Goal: Check status: Check status

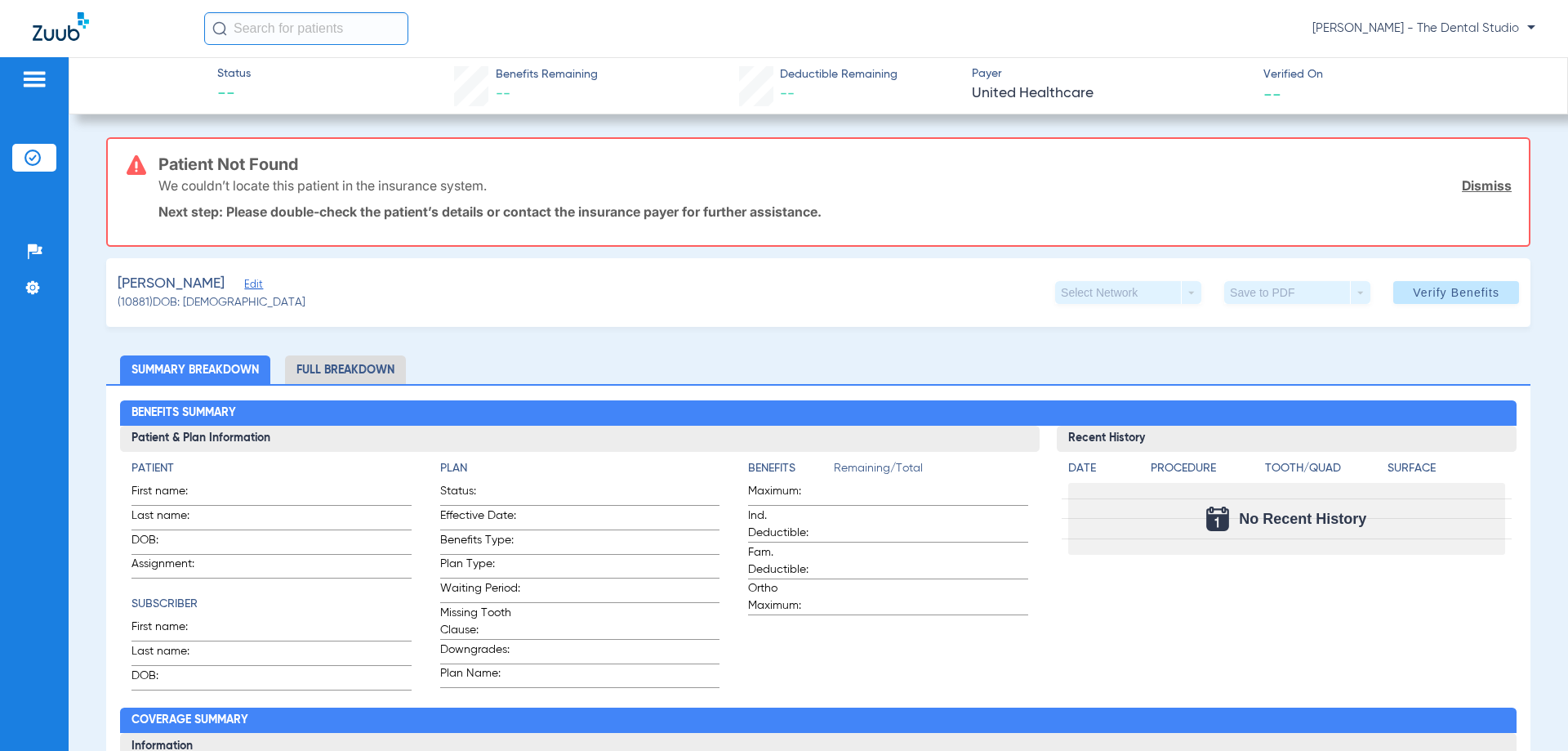
drag, startPoint x: 220, startPoint y: 283, endPoint x: 220, endPoint y: 275, distance: 8.0
click at [244, 282] on span "Edit" at bounding box center [251, 287] width 15 height 16
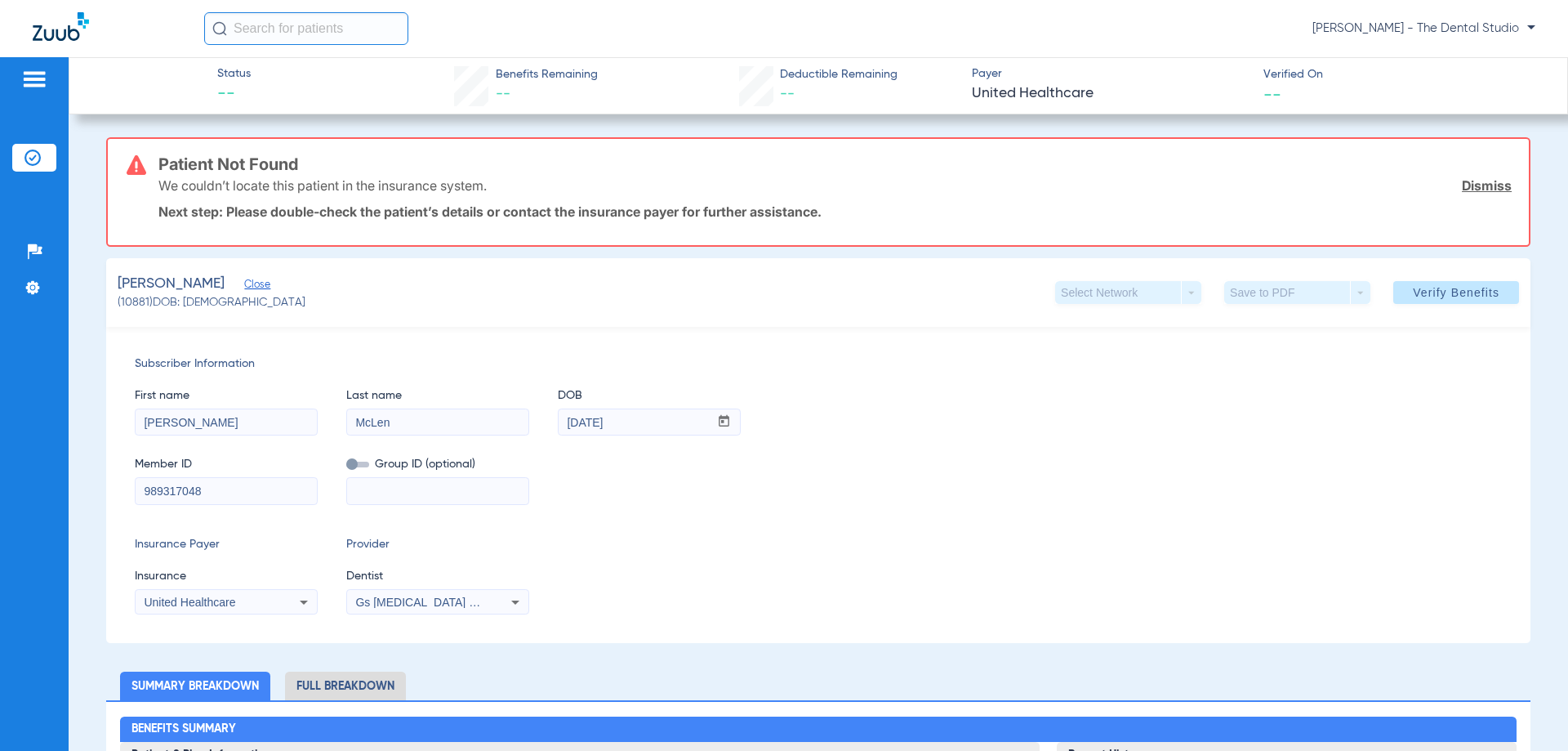
click at [368, 598] on span "Gs Prosthodontics Pllc 1972170603" at bounding box center [454, 601] width 198 height 13
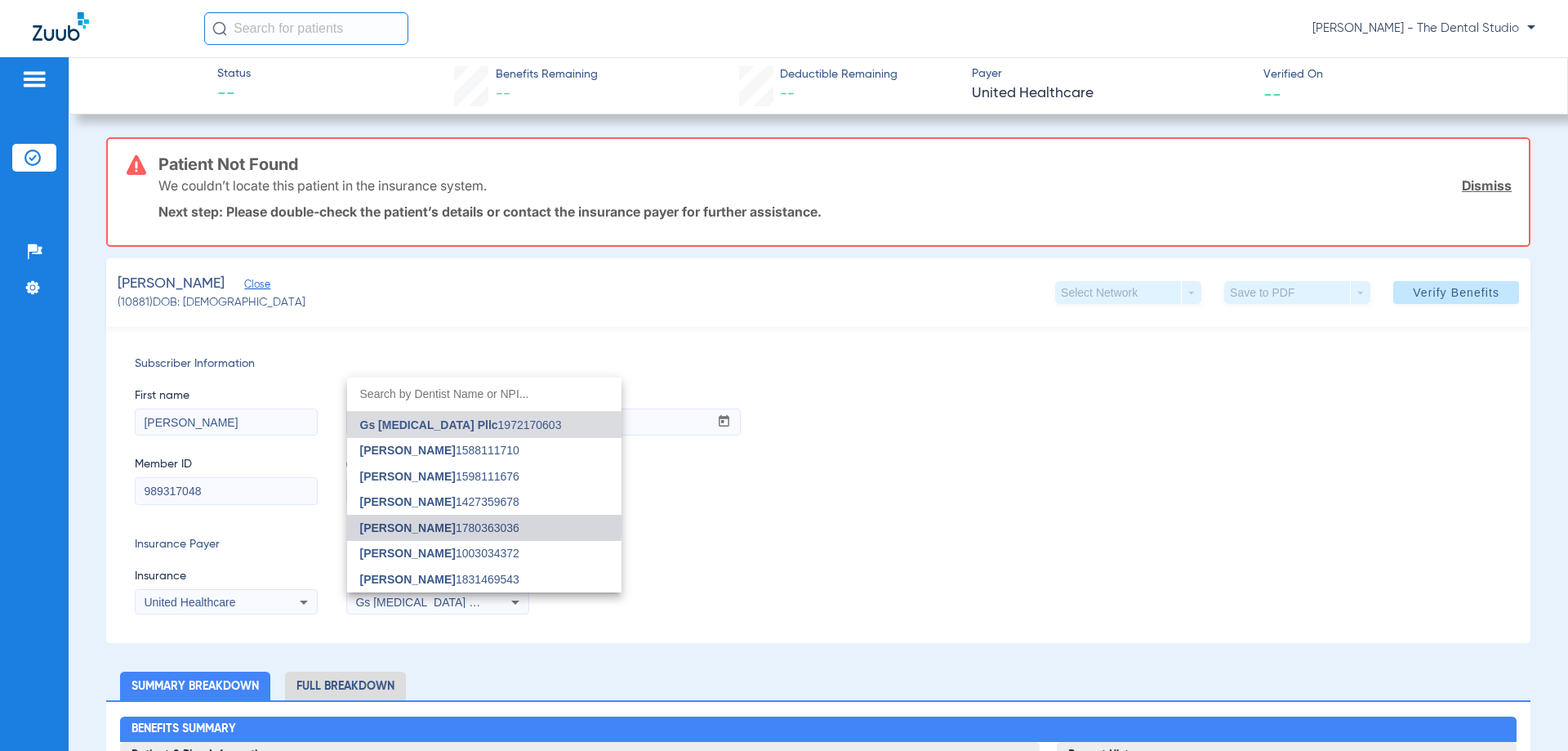
click at [419, 518] on mat-option "Yahiled Garza 1780363036" at bounding box center [484, 528] width 274 height 26
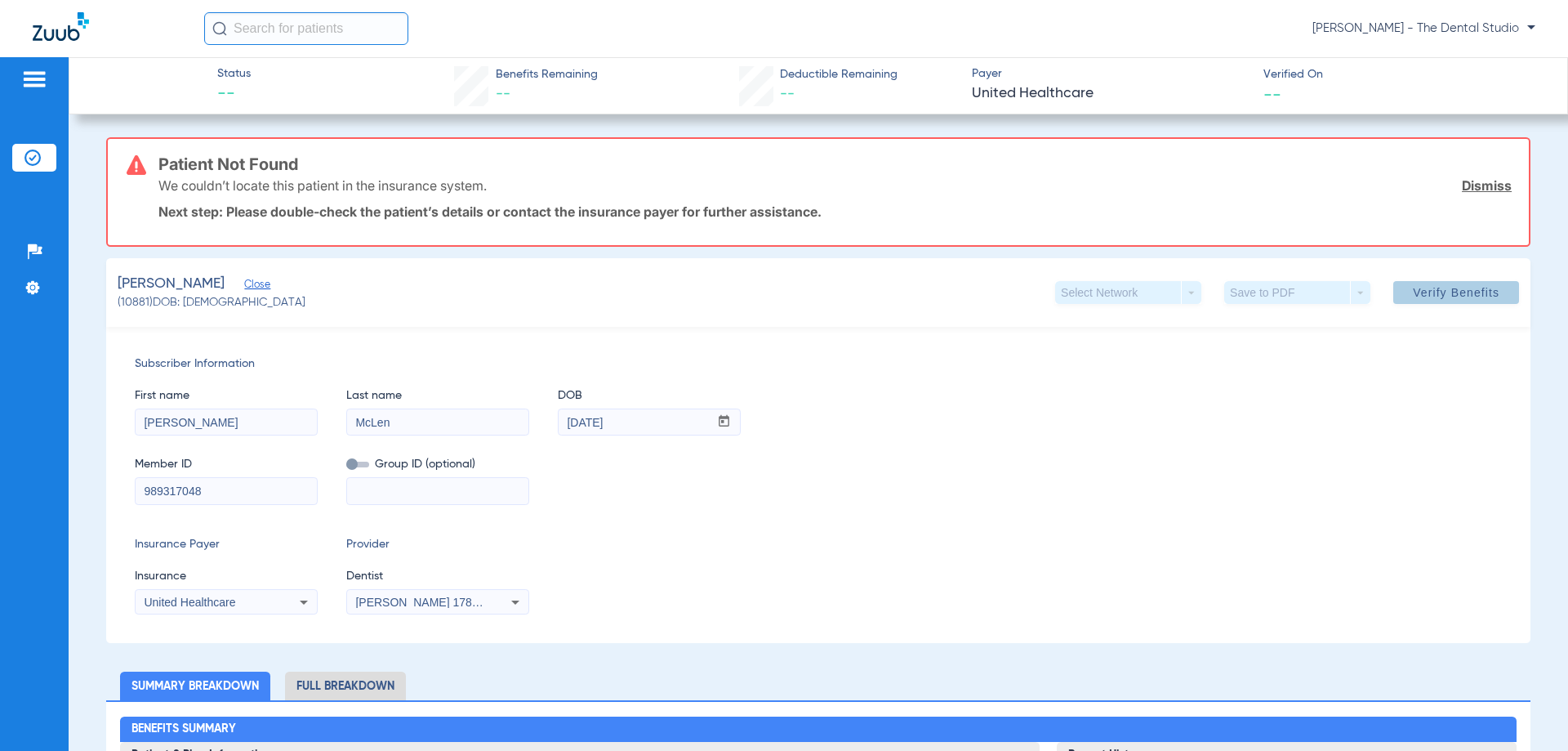
drag, startPoint x: 1408, startPoint y: 287, endPoint x: 1100, endPoint y: 123, distance: 348.9
click at [1405, 282] on button "Verify Benefits" at bounding box center [1456, 292] width 126 height 23
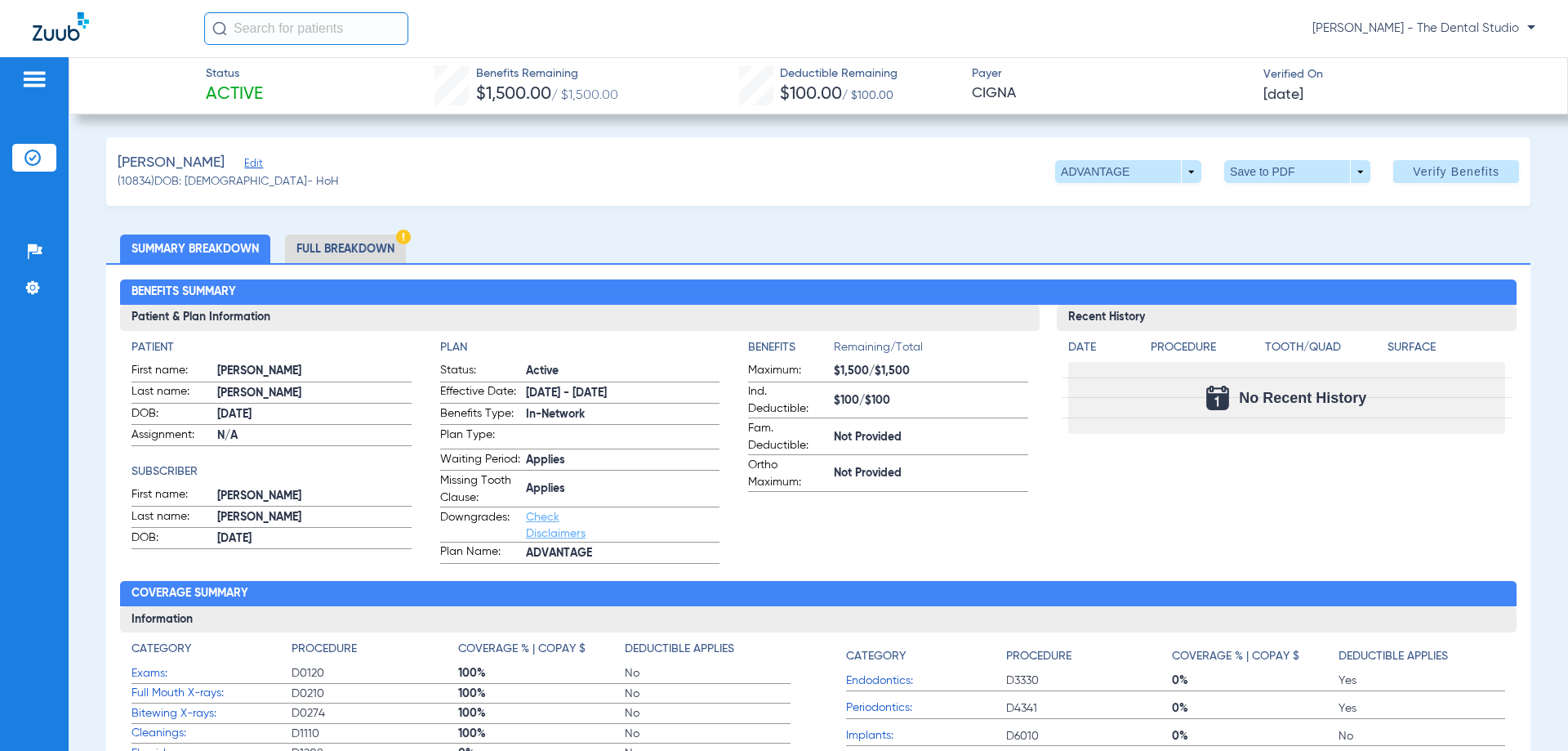
click at [748, 480] on span "Ortho Maximum:" at bounding box center [788, 473] width 80 height 34
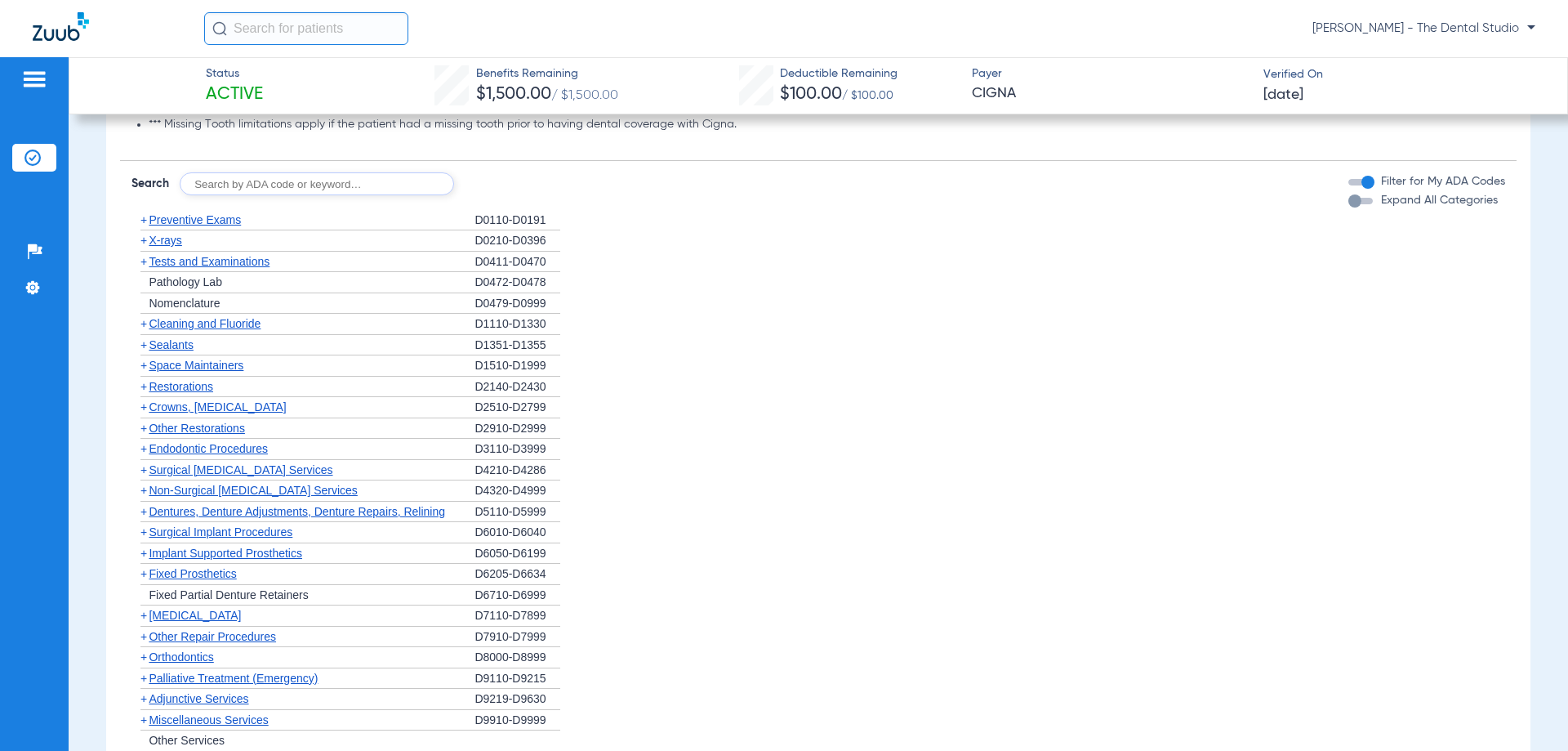
scroll to position [899, 0]
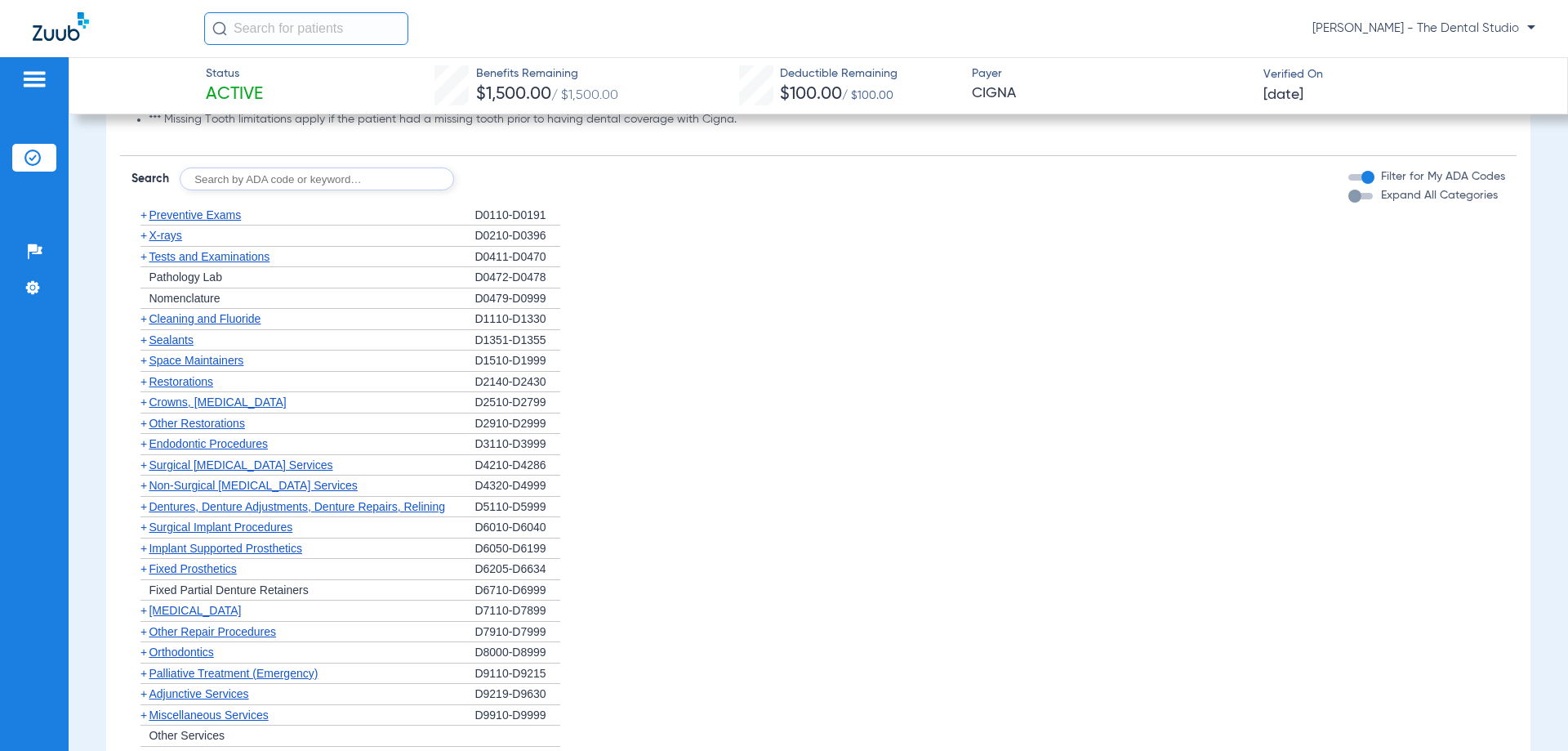
click at [280, 191] on input "text" at bounding box center [317, 179] width 274 height 23
type input "0120"
click button "Search" at bounding box center [515, 179] width 65 height 23
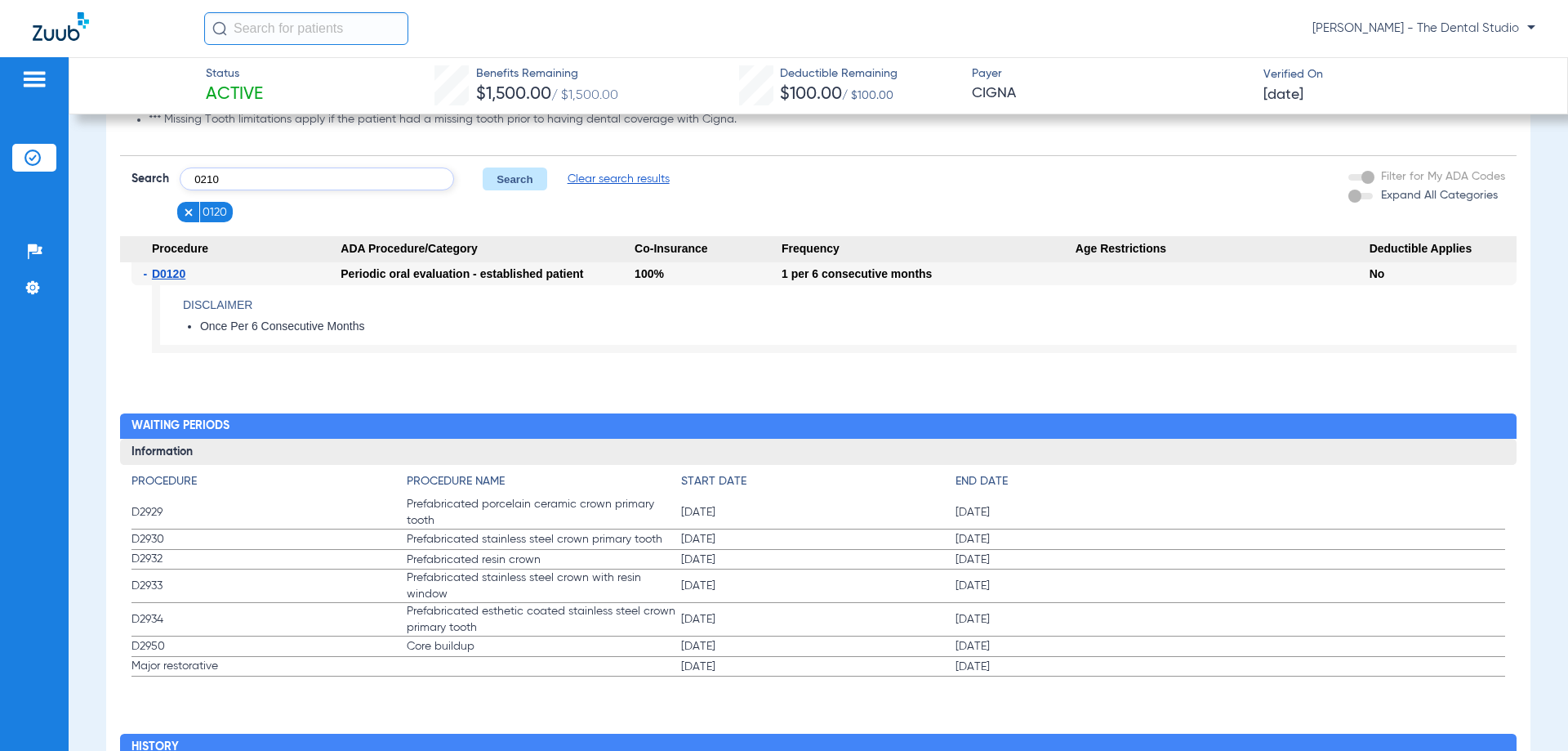
type input "0210"
click button "Search" at bounding box center [515, 179] width 65 height 23
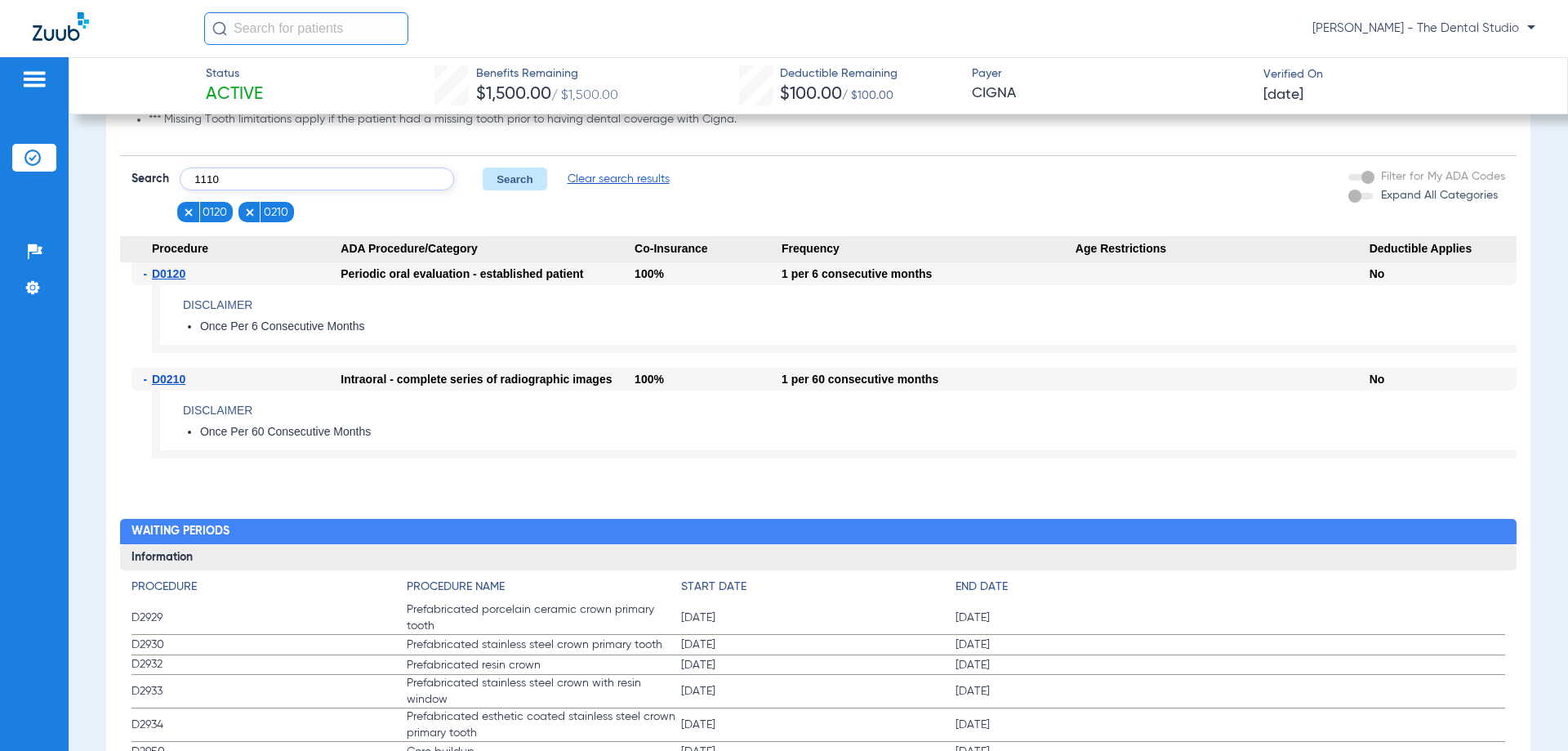
type input "1110"
click button "Search" at bounding box center [515, 179] width 65 height 23
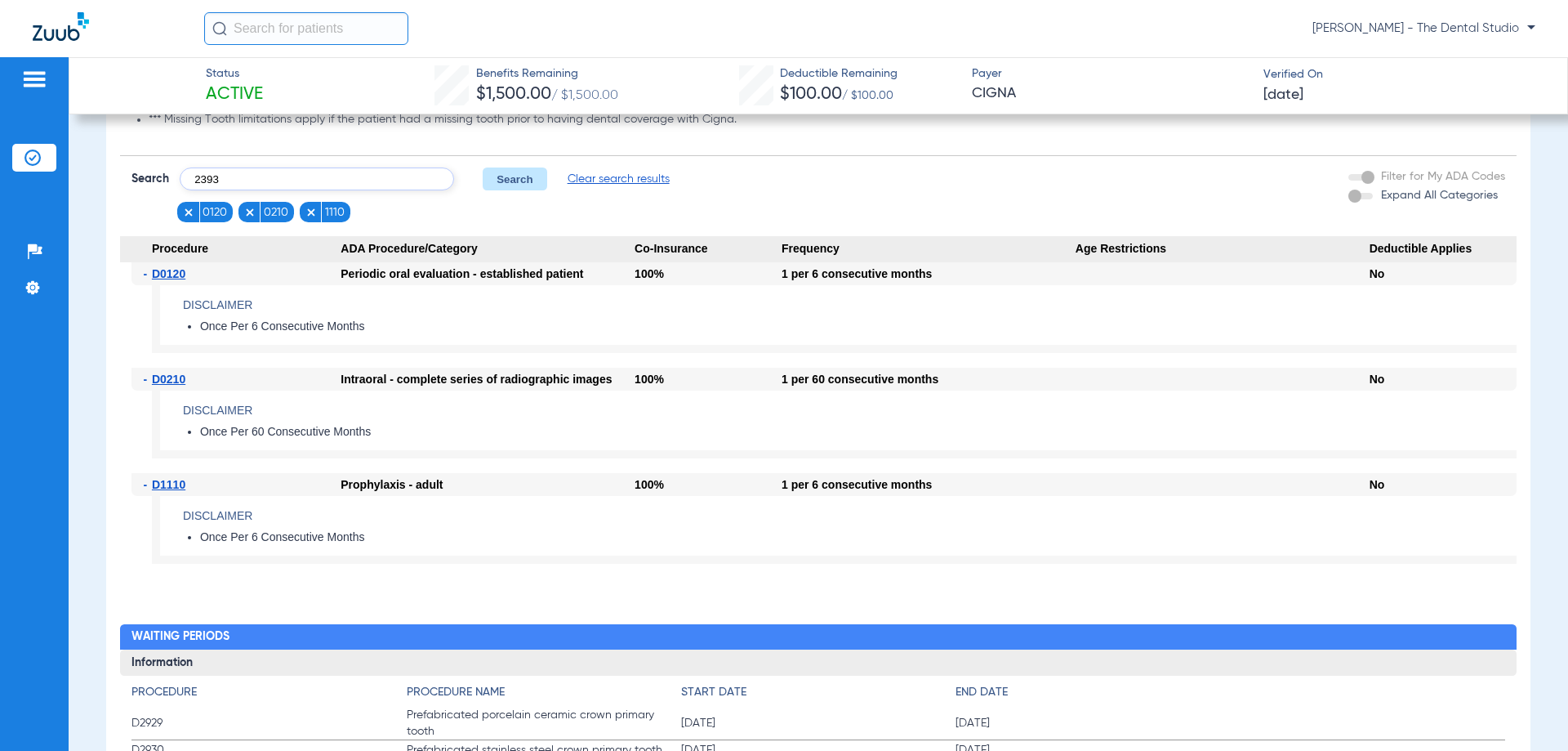
type input "2393"
click button "Search" at bounding box center [515, 179] width 65 height 23
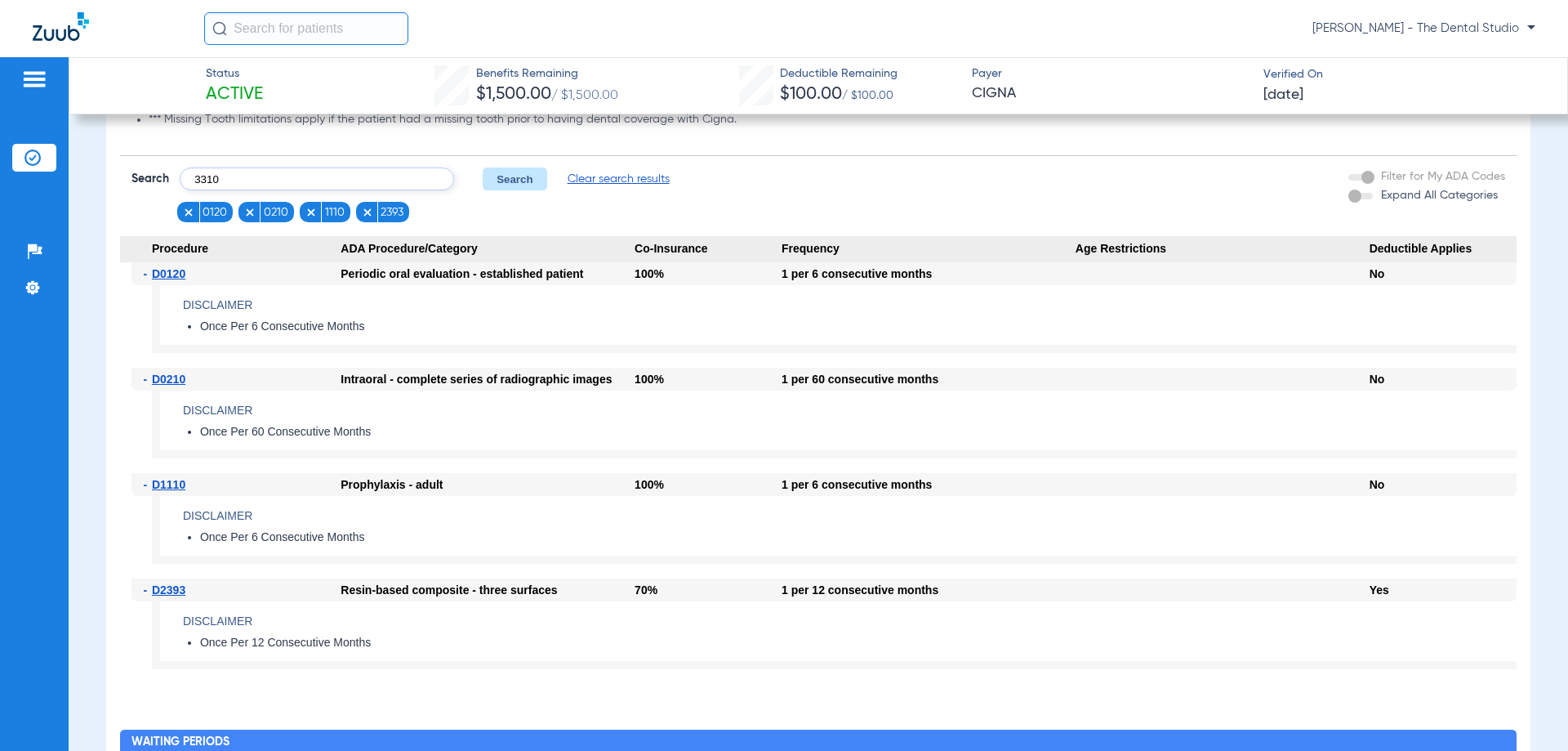
type input "3310"
click button "Search" at bounding box center [515, 179] width 65 height 23
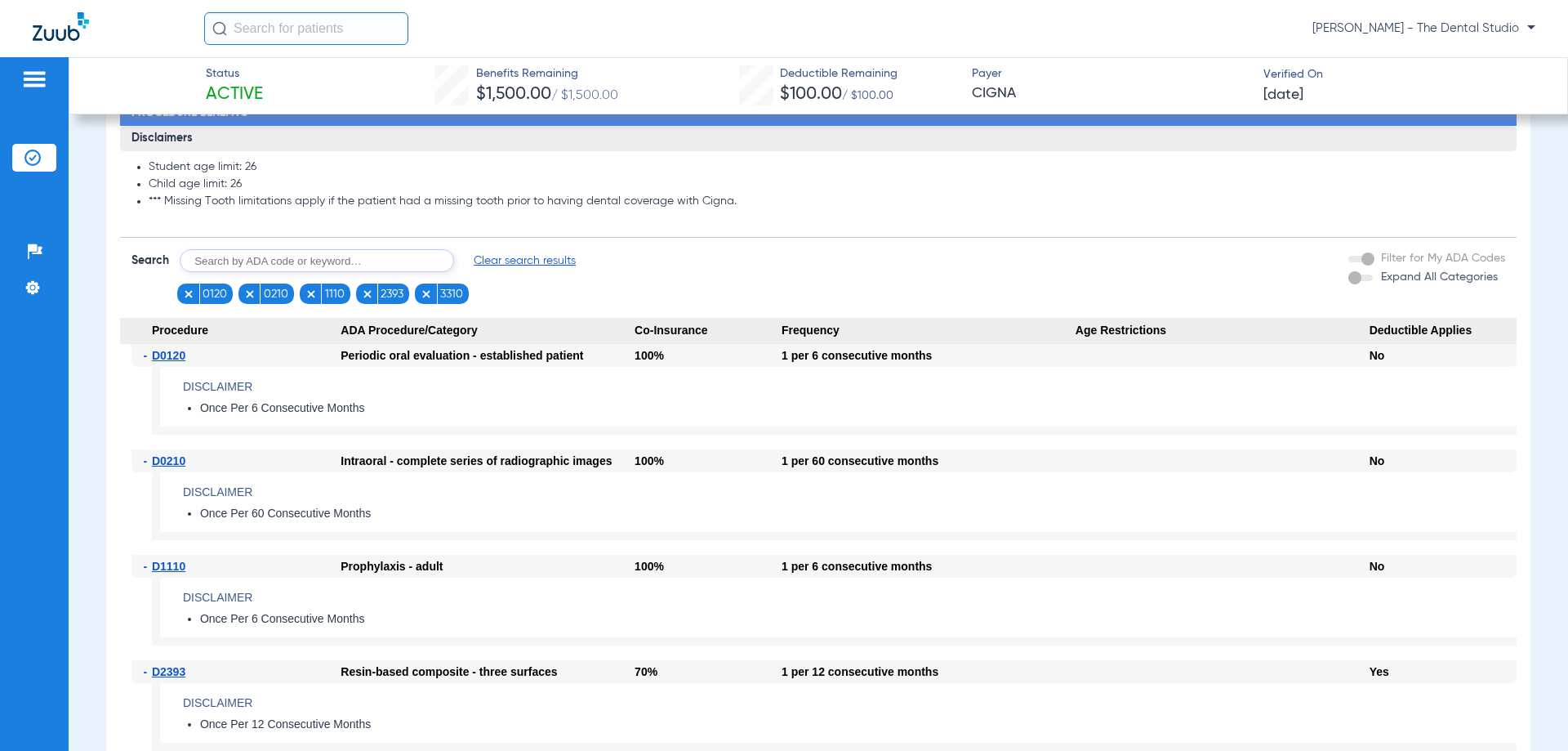
scroll to position [654, 0]
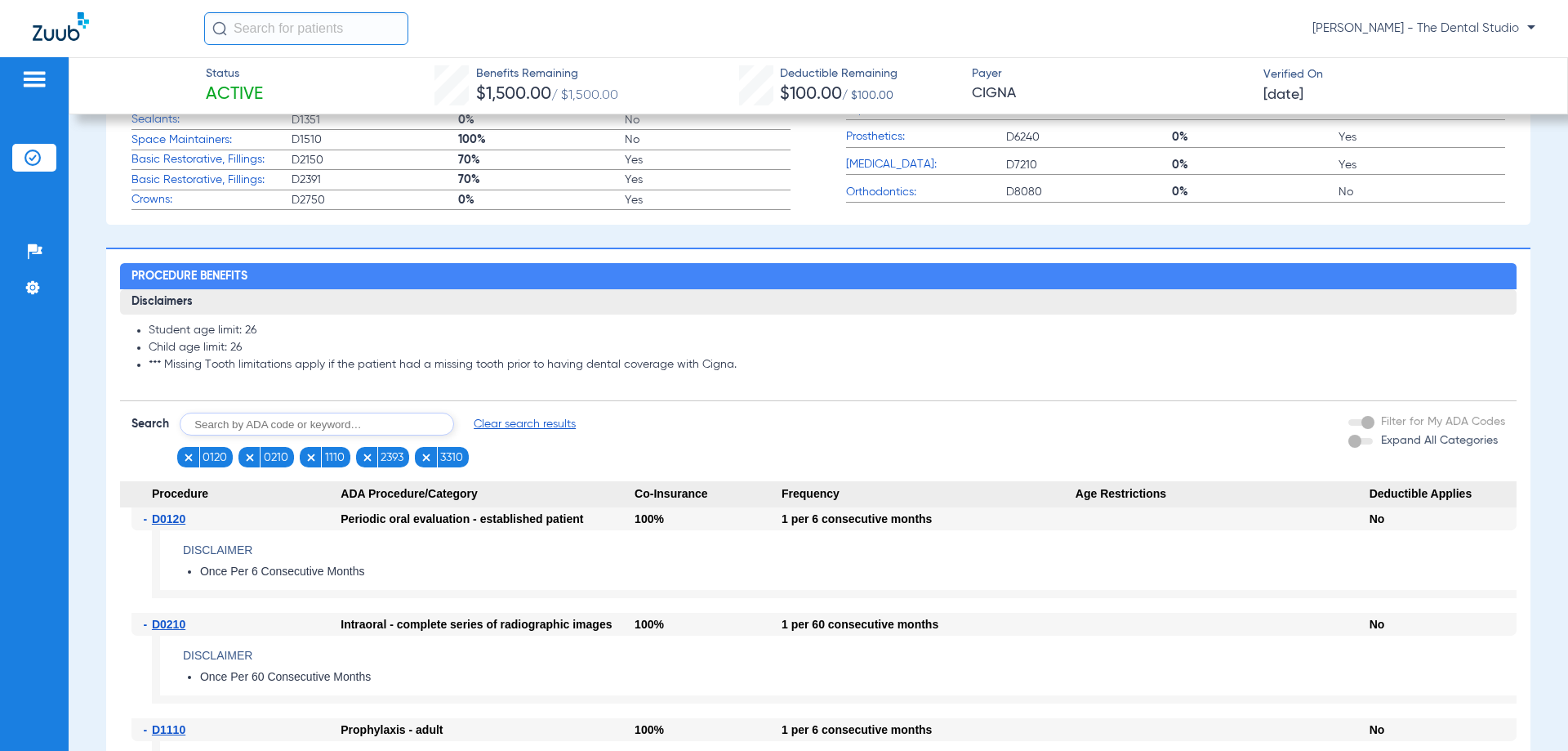
click at [259, 435] on input "text" at bounding box center [317, 424] width 274 height 23
click at [246, 435] on input "text" at bounding box center [317, 424] width 274 height 23
type input "4341"
click button "Search" at bounding box center [515, 424] width 65 height 23
click at [244, 435] on input "text" at bounding box center [317, 424] width 274 height 23
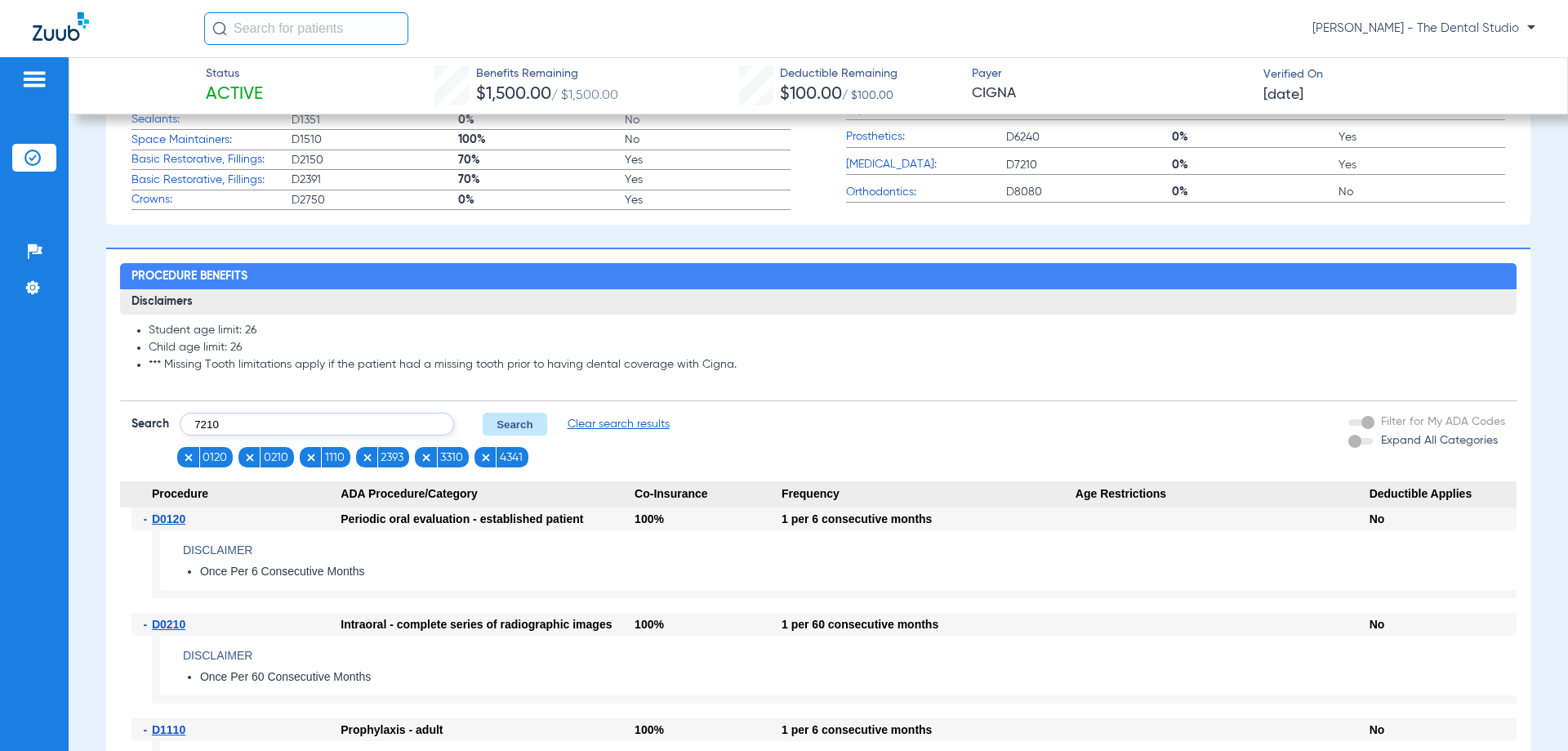
type input "7210"
click button "Search" at bounding box center [515, 424] width 65 height 23
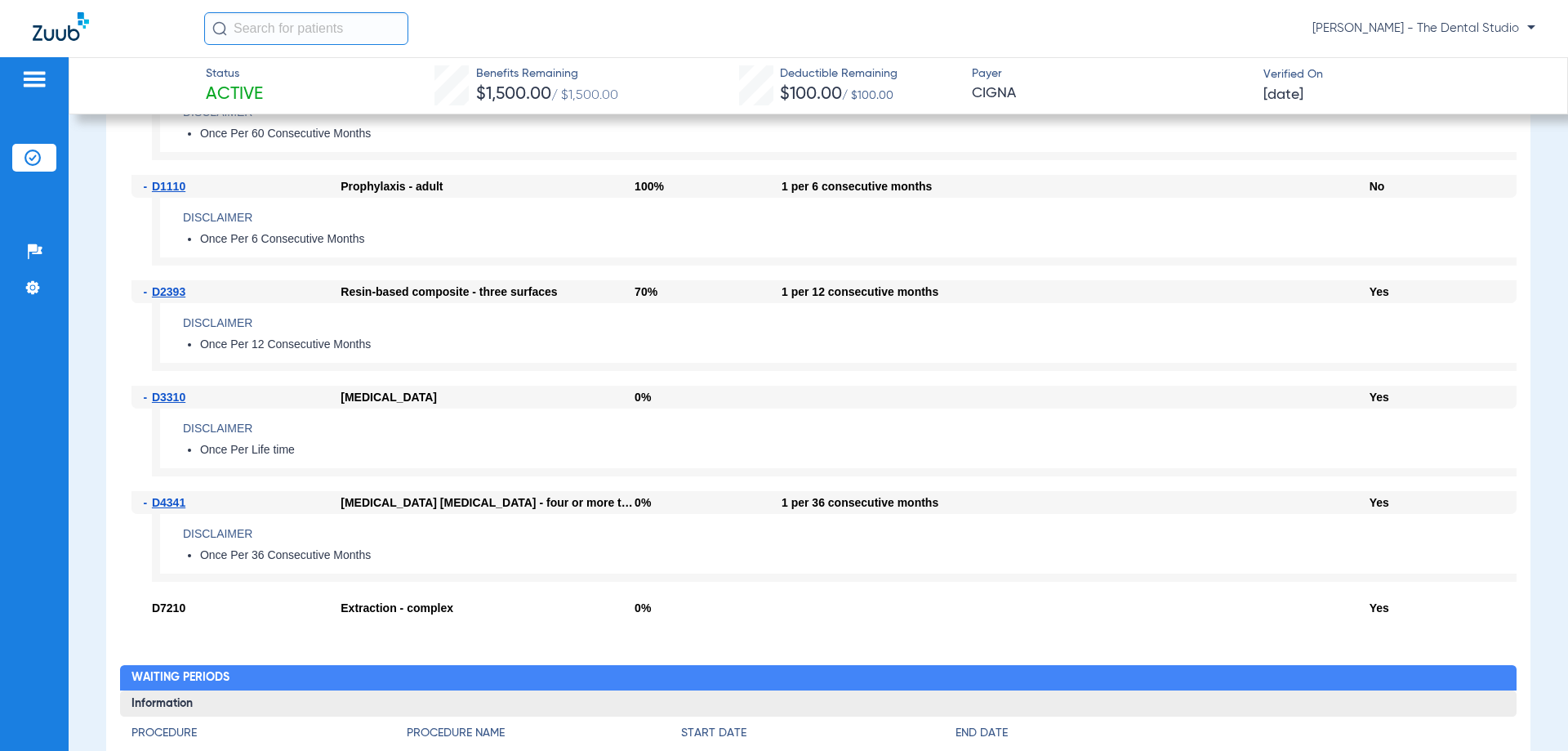
scroll to position [1226, 0]
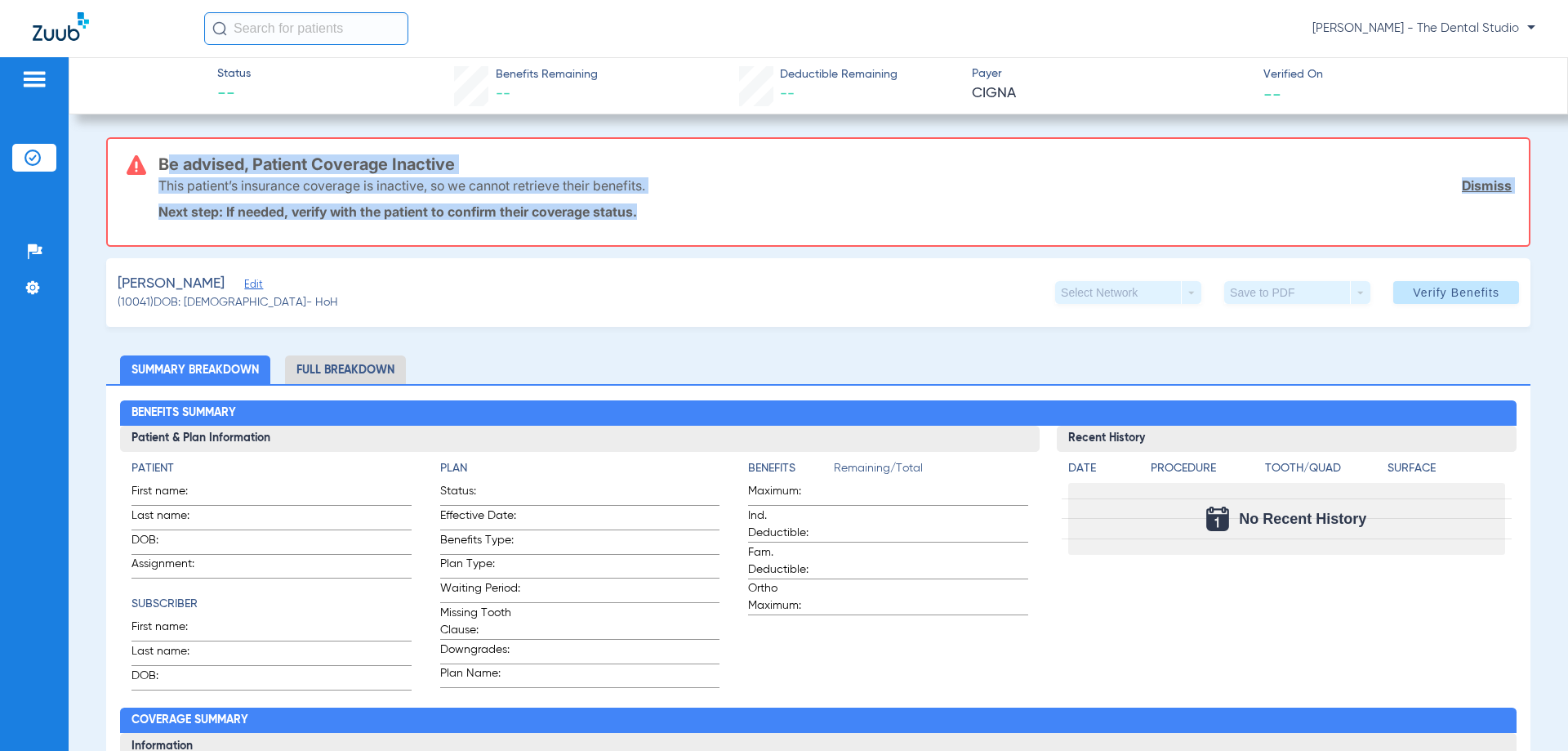
drag, startPoint x: 159, startPoint y: 158, endPoint x: 650, endPoint y: 206, distance: 493.3
click at [650, 206] on div "Be advised, Patient Coverage Inactive This patient’s insurance coverage is inac…" at bounding box center [835, 191] width 1354 height 106
